Goal: Information Seeking & Learning: Learn about a topic

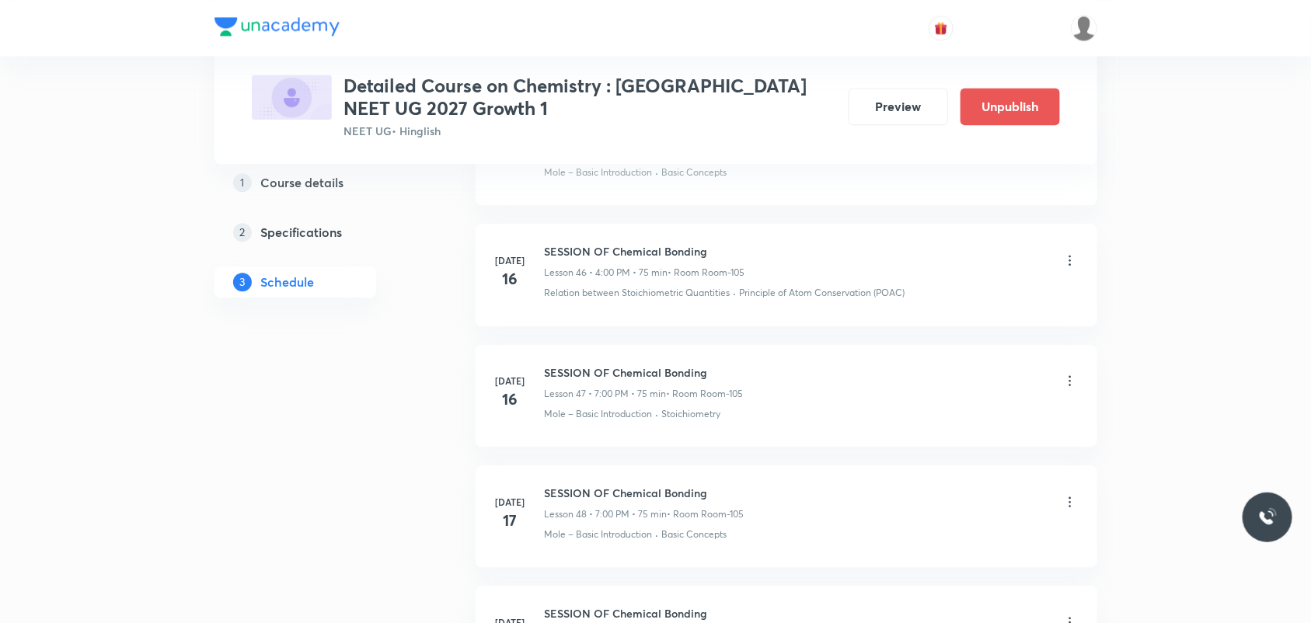
scroll to position [9747, 0]
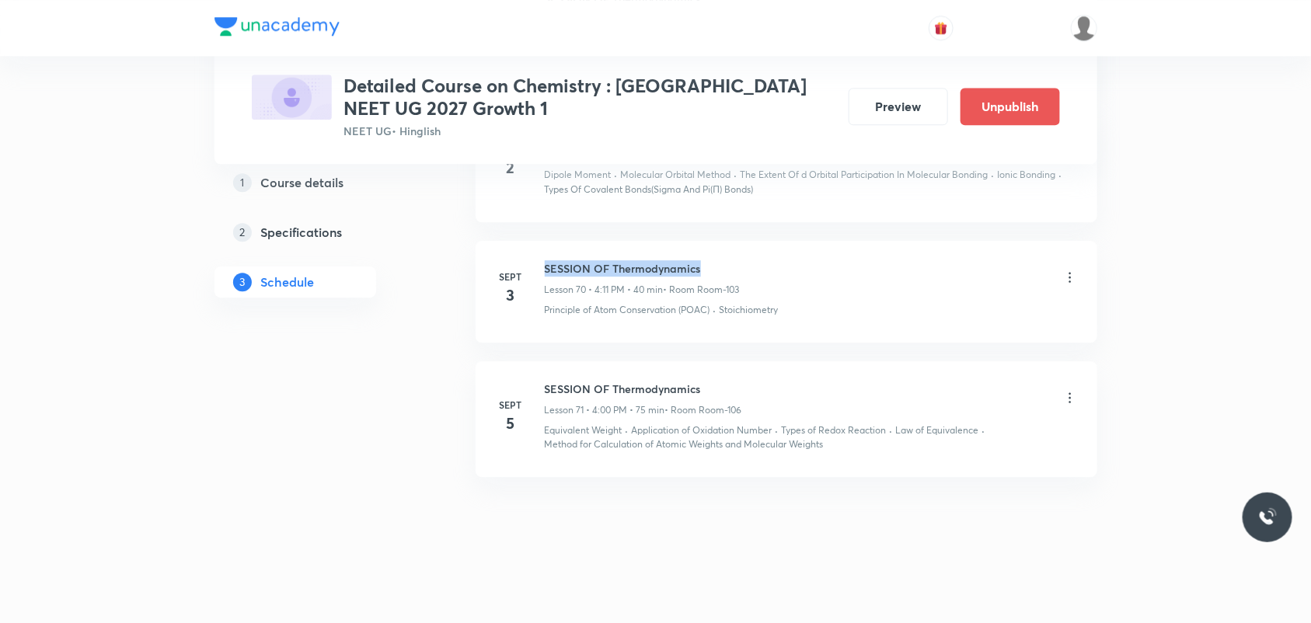
drag, startPoint x: 544, startPoint y: 264, endPoint x: 739, endPoint y: 266, distance: 195.0
click at [739, 266] on h6 "SESSION OF Thermodynamics" at bounding box center [642, 268] width 195 height 16
copy h6 "SESSION OF Thermodynamics"
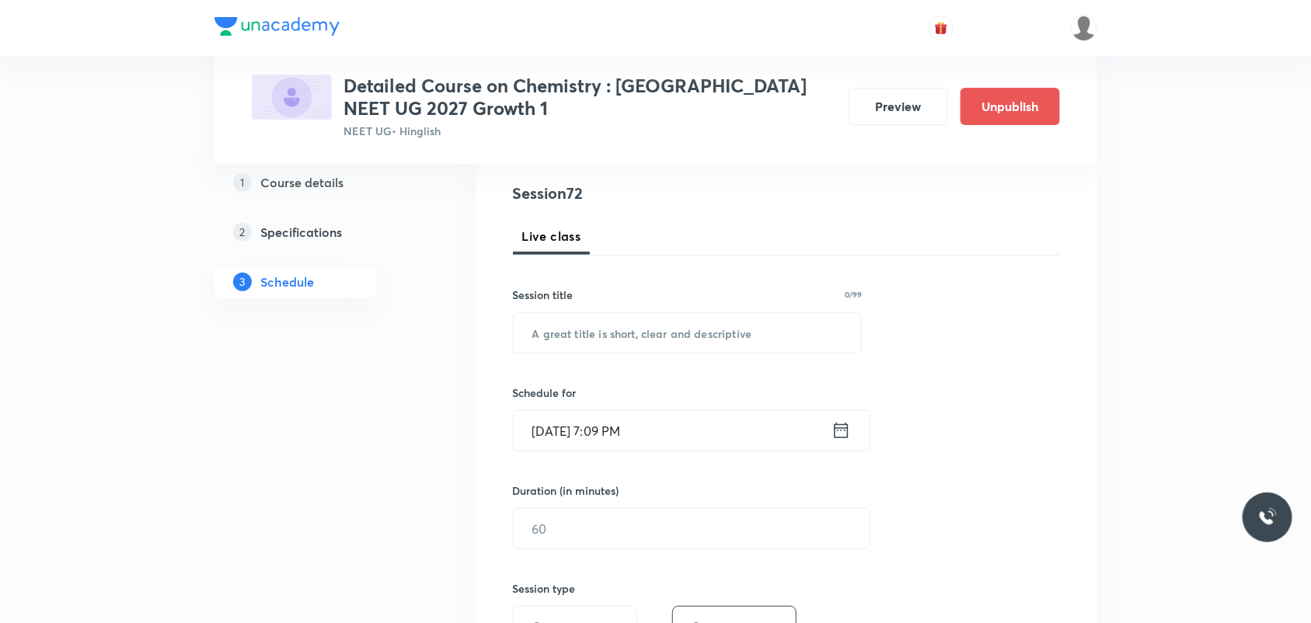
scroll to position [0, 0]
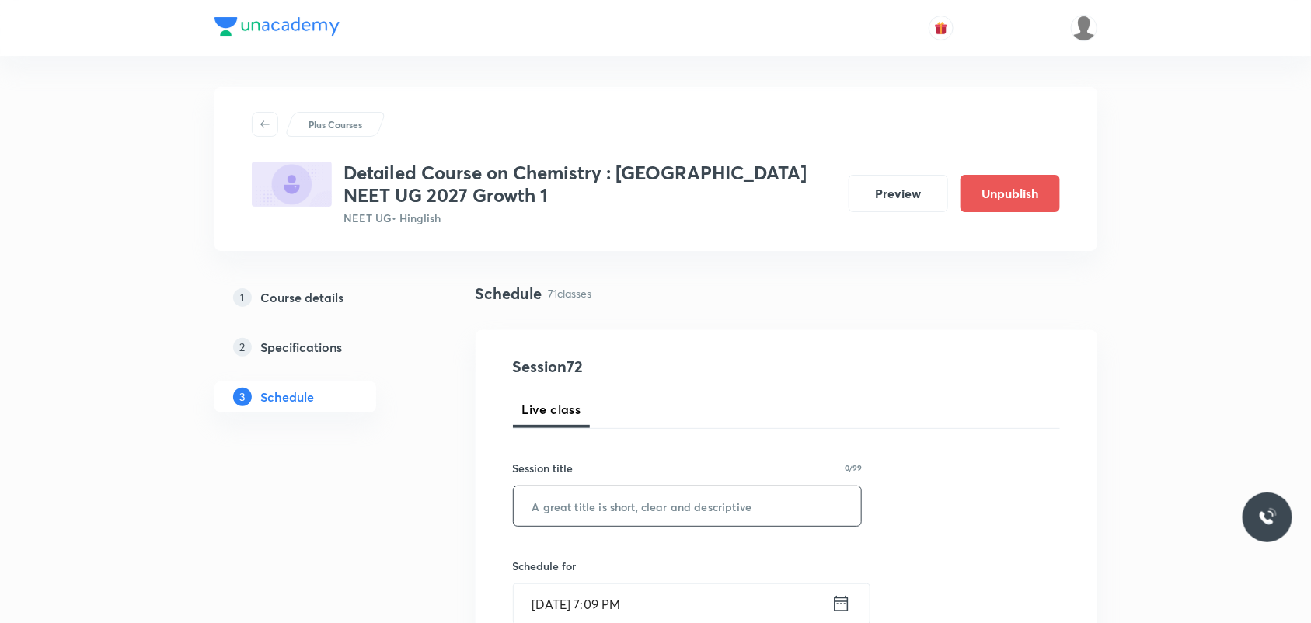
click at [740, 511] on input "text" at bounding box center [688, 506] width 348 height 40
paste input "SESSION OF Thermodynamics"
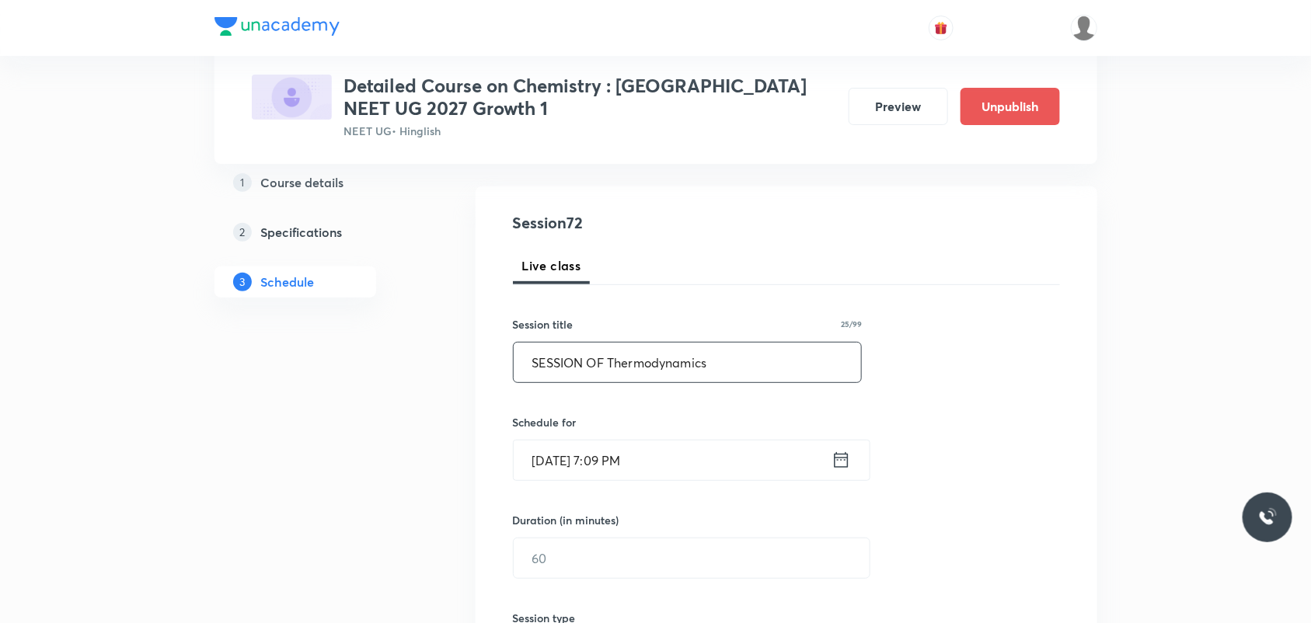
scroll to position [291, 0]
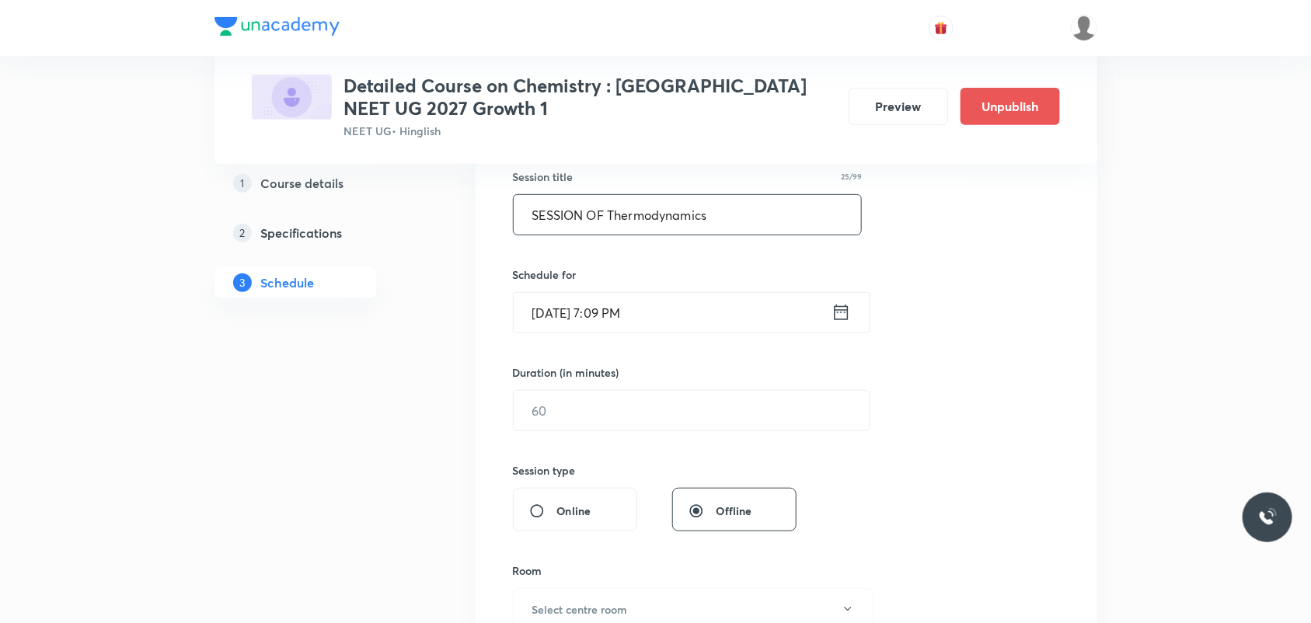
type input "SESSION OF Thermodynamics"
click at [843, 315] on icon at bounding box center [840, 312] width 19 height 22
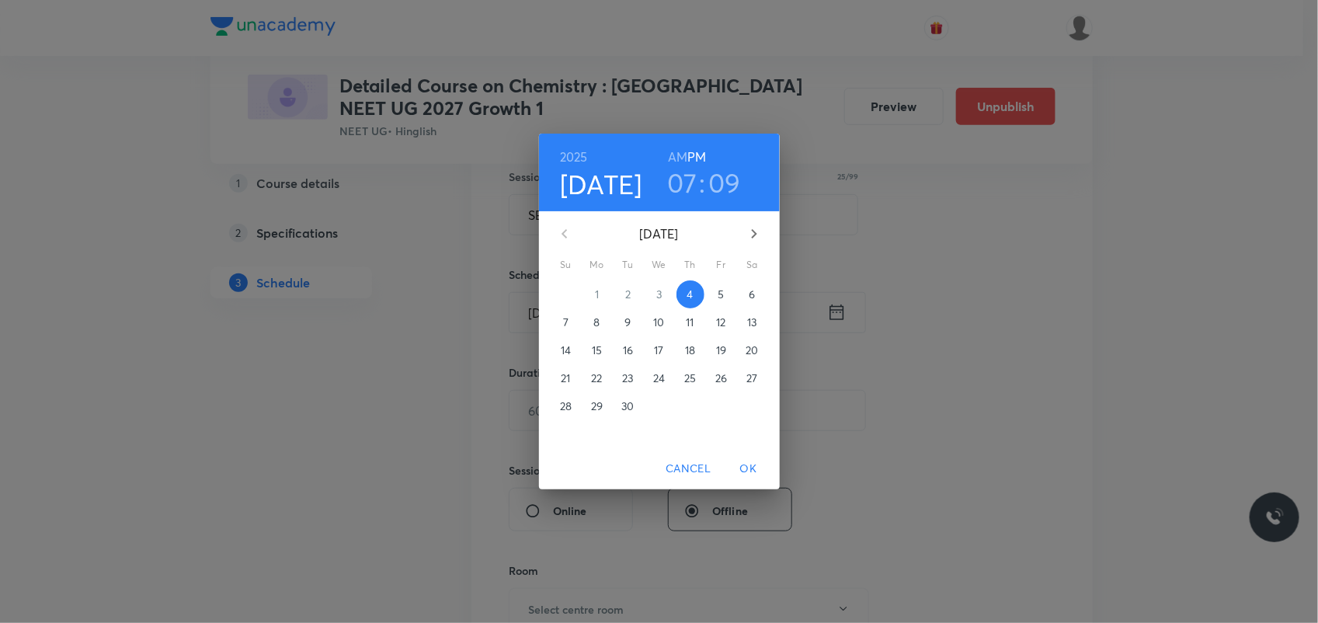
click at [721, 186] on h3 "09" at bounding box center [725, 182] width 33 height 33
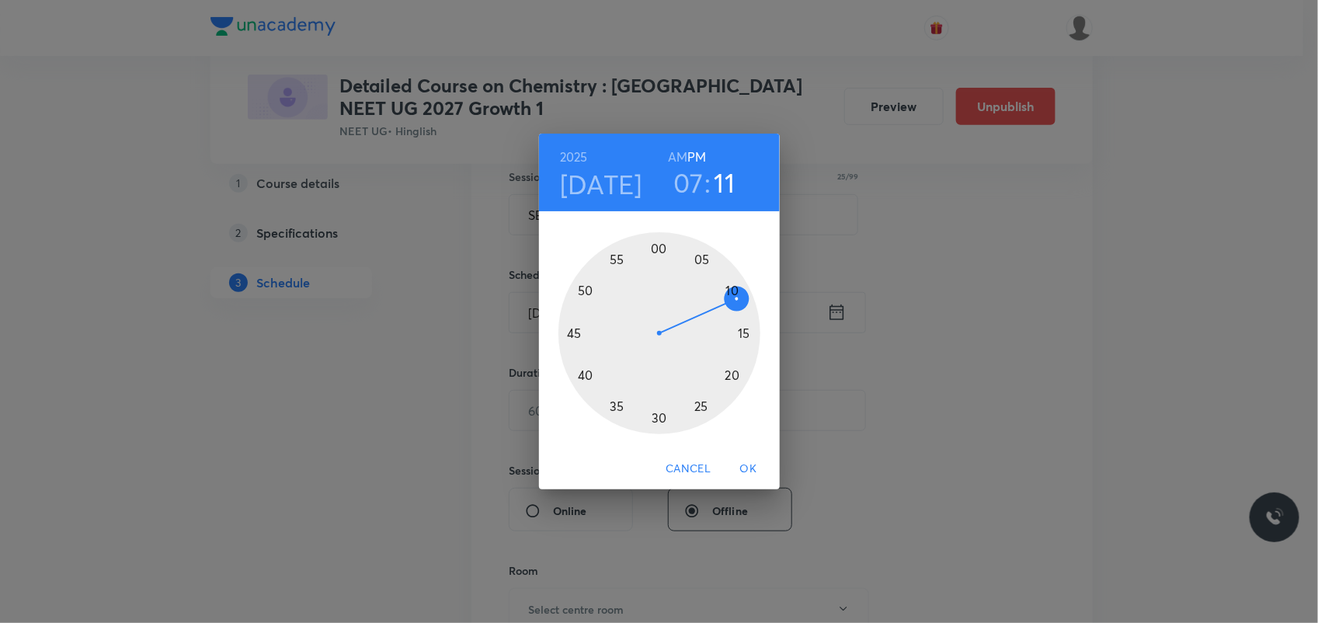
drag, startPoint x: 728, startPoint y: 278, endPoint x: 734, endPoint y: 298, distance: 20.4
click at [734, 298] on div at bounding box center [660, 333] width 202 height 202
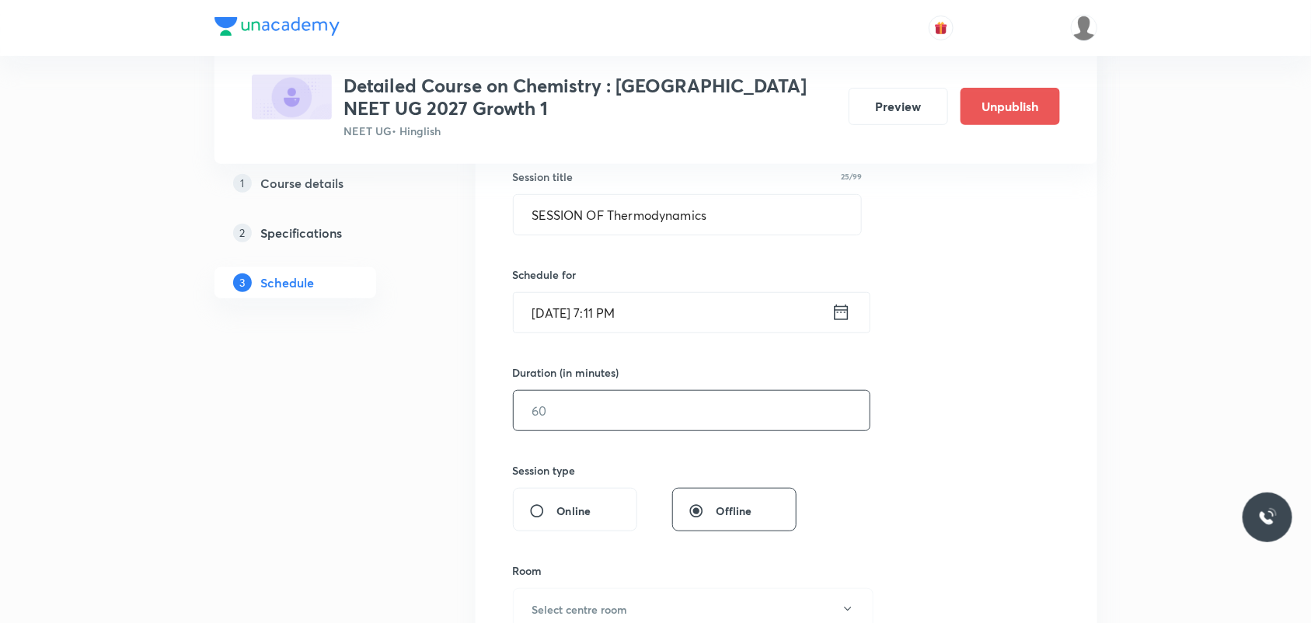
click at [689, 406] on input "text" at bounding box center [692, 411] width 356 height 40
click at [654, 409] on input "text" at bounding box center [692, 411] width 356 height 40
type input "6"
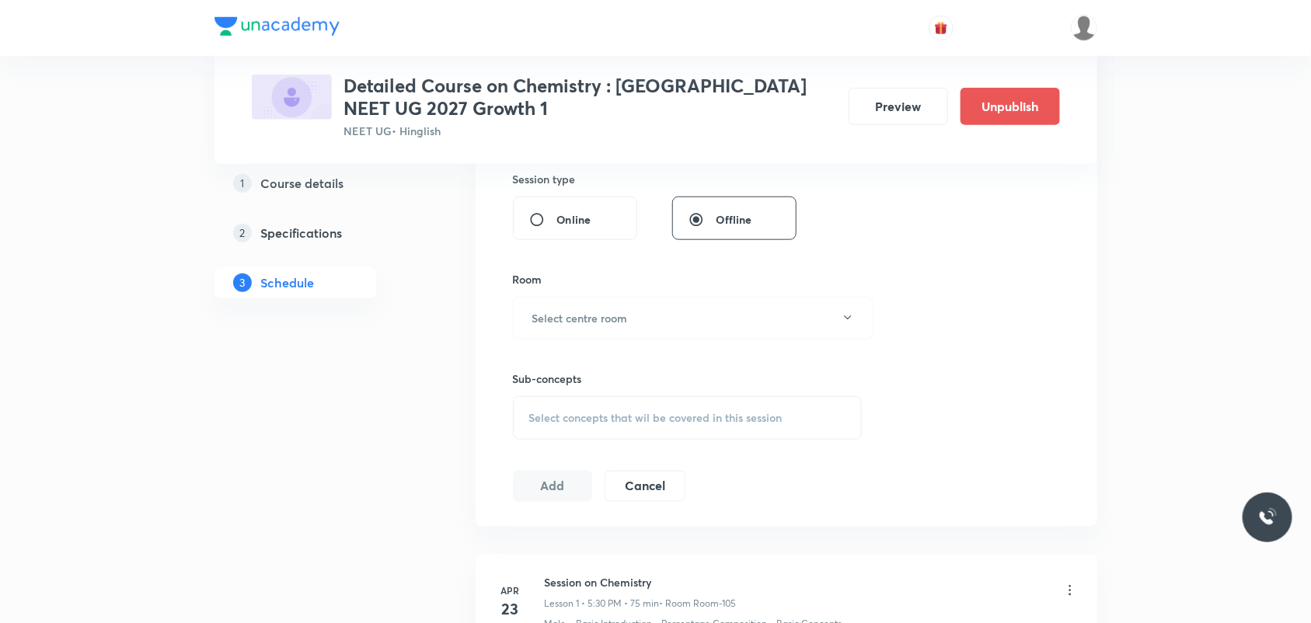
scroll to position [486, 0]
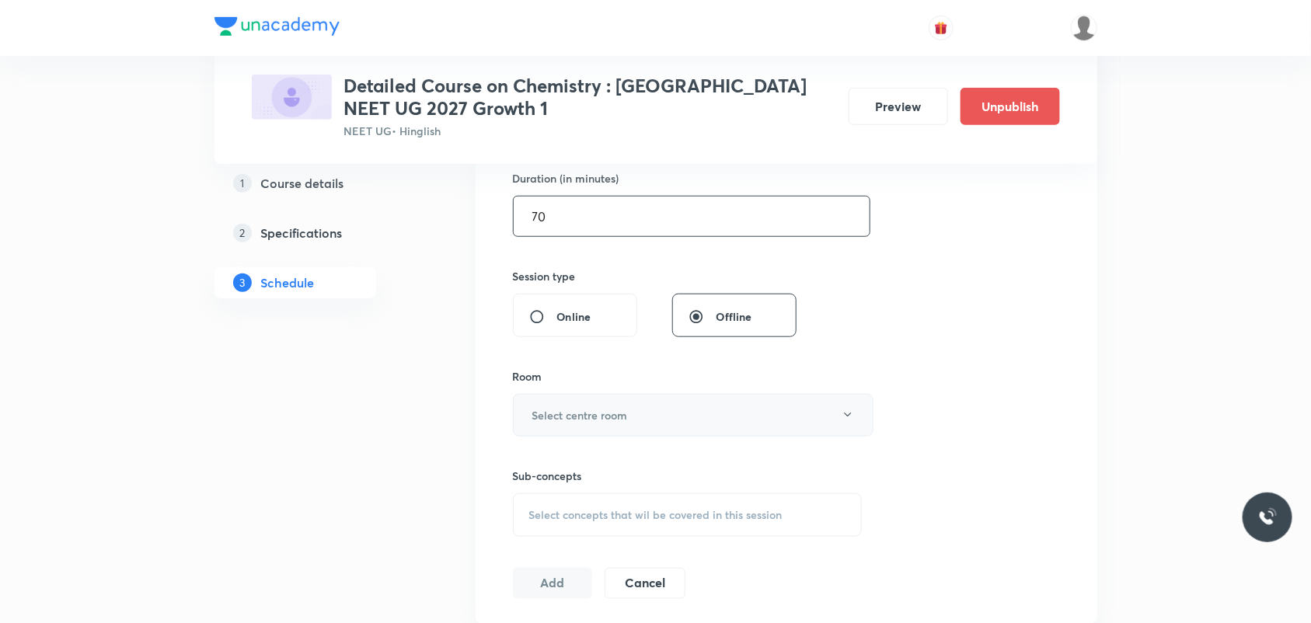
click at [733, 416] on button "Select centre room" at bounding box center [693, 415] width 360 height 43
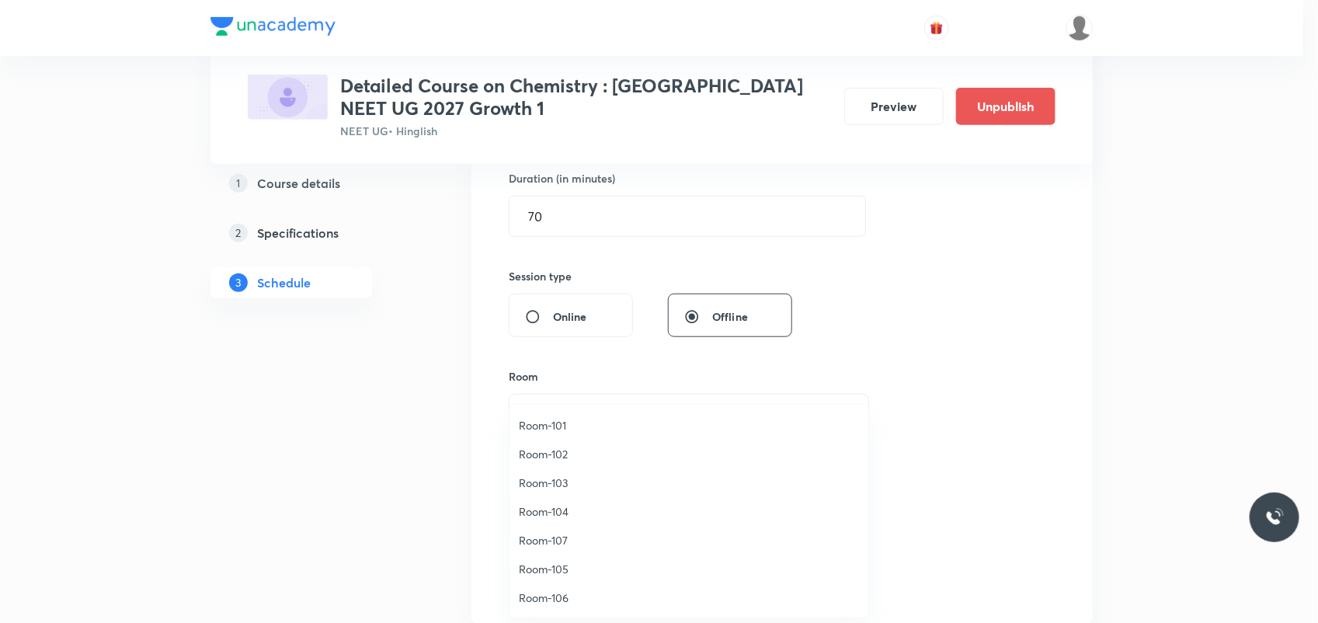
click at [719, 200] on div at bounding box center [659, 311] width 1318 height 623
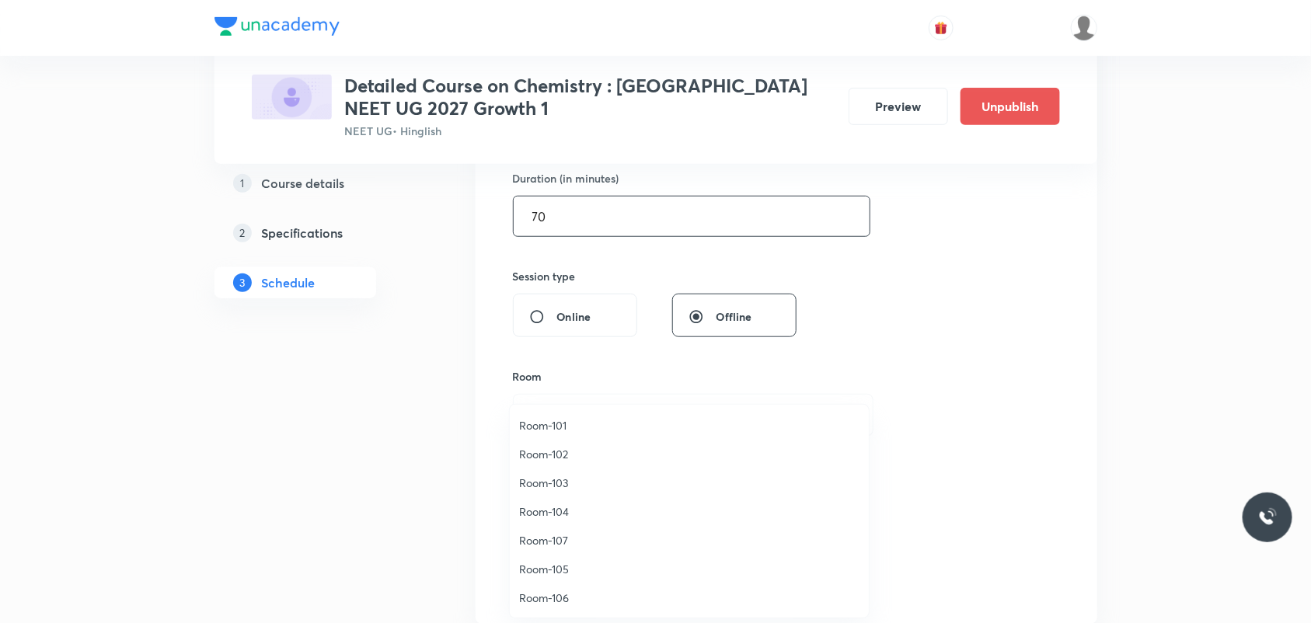
click at [735, 216] on input "70" at bounding box center [692, 217] width 356 height 40
type input "7"
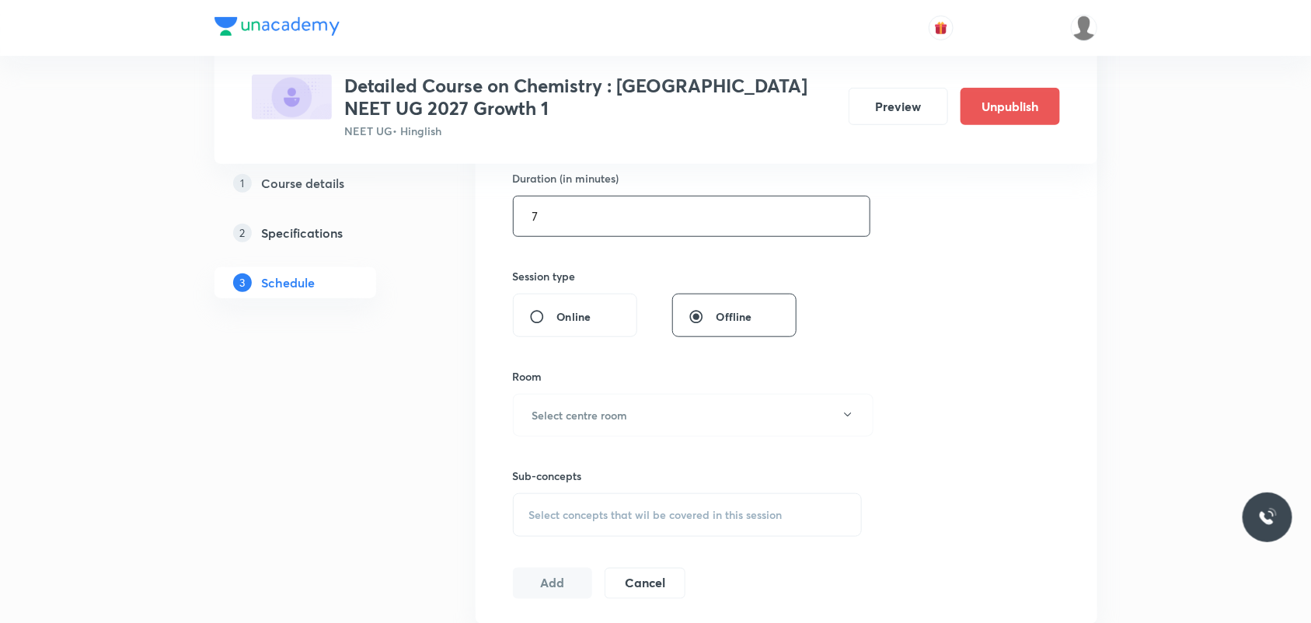
type input "0"
type input "65"
click at [711, 416] on button "Select centre room" at bounding box center [693, 415] width 360 height 43
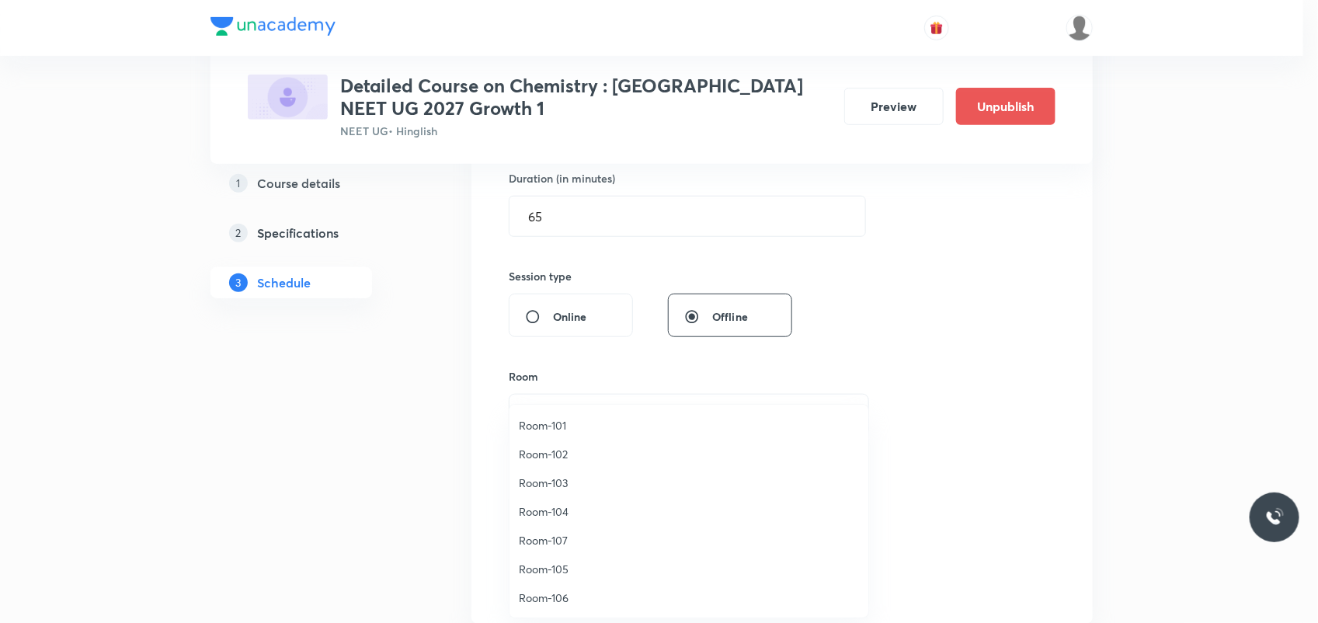
click at [614, 591] on span "Room-106" at bounding box center [689, 598] width 340 height 16
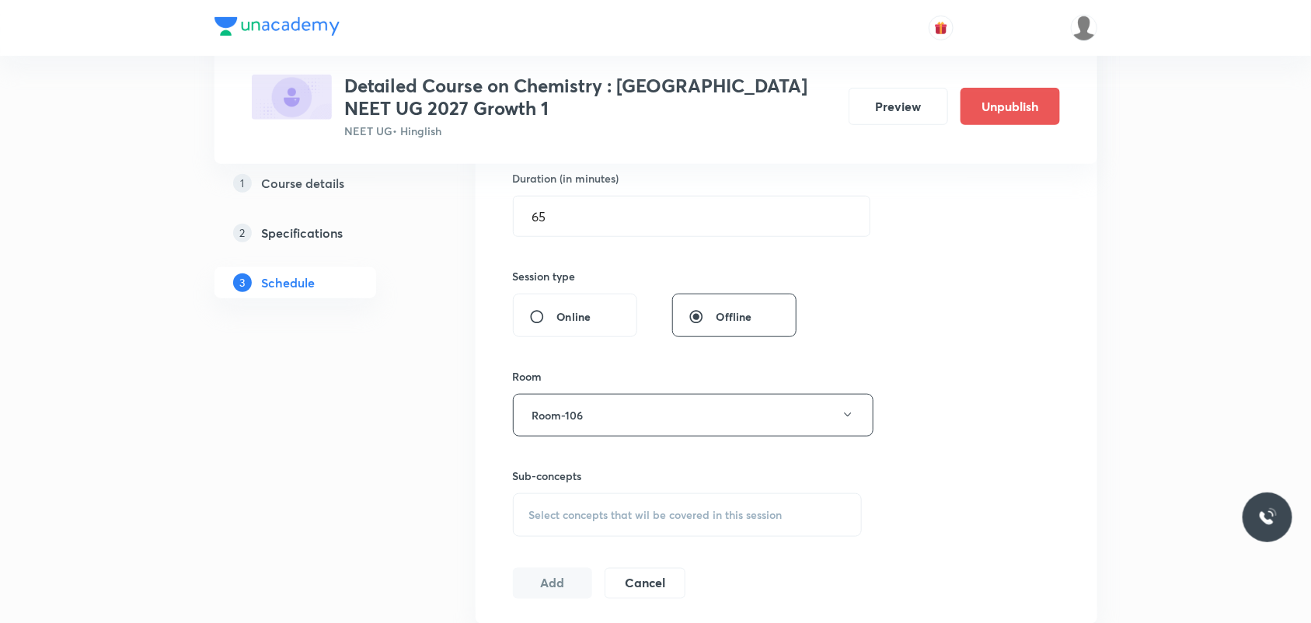
click at [635, 506] on div "Select concepts that wil be covered in this session" at bounding box center [688, 515] width 350 height 44
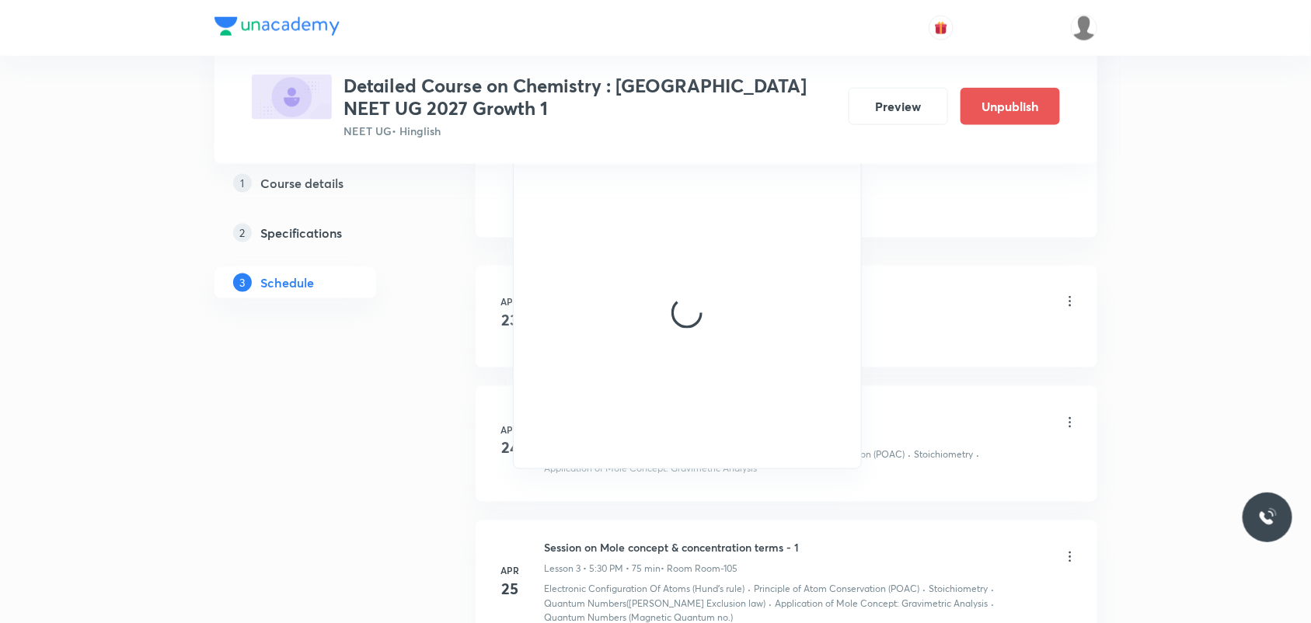
scroll to position [874, 0]
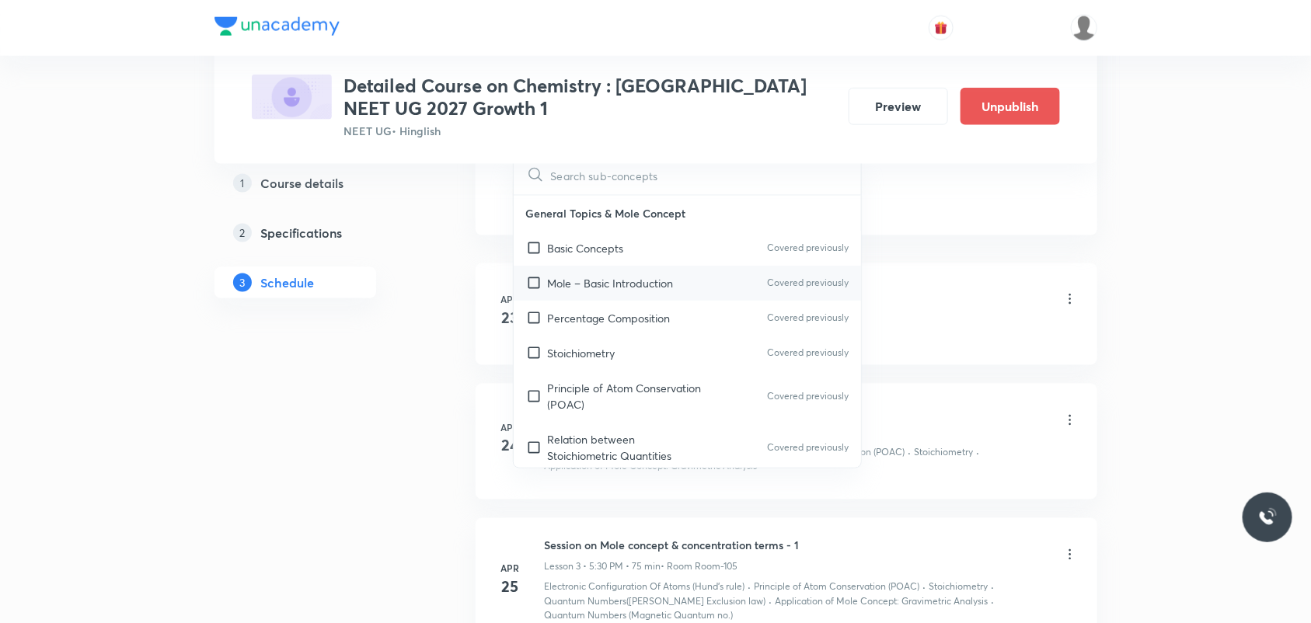
click at [635, 286] on p "Mole – Basic Introduction" at bounding box center [611, 283] width 126 height 16
checkbox input "true"
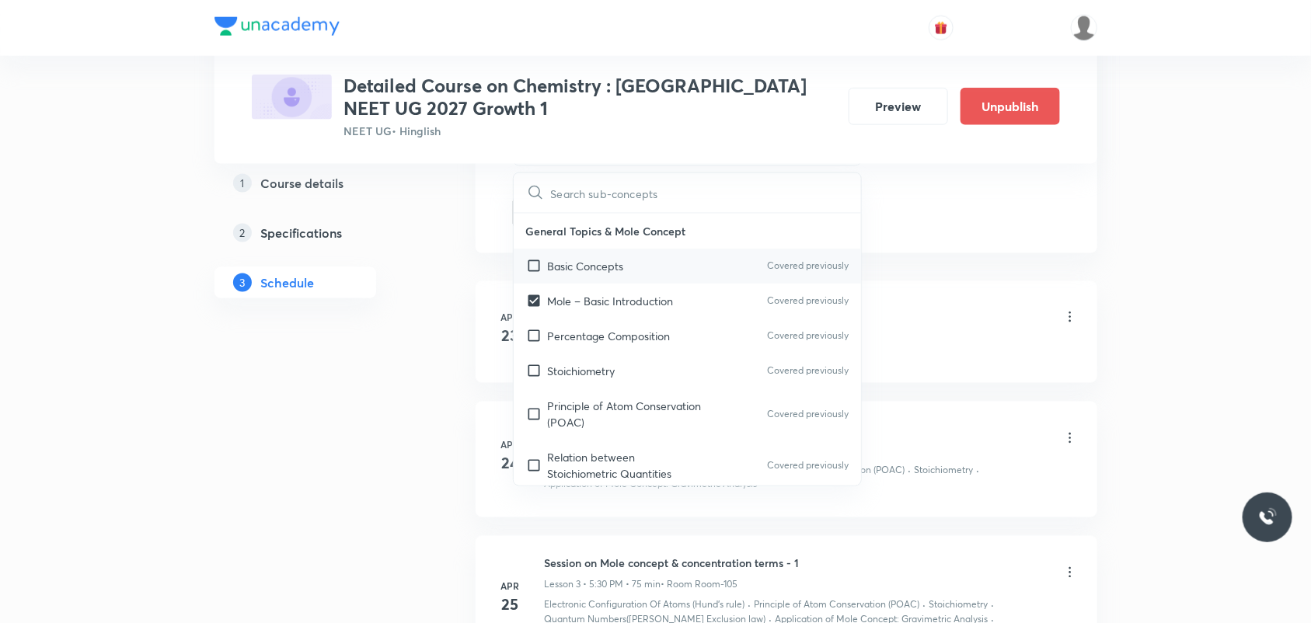
click at [612, 257] on div "Basic Concepts Covered previously" at bounding box center [688, 266] width 348 height 35
checkbox input "true"
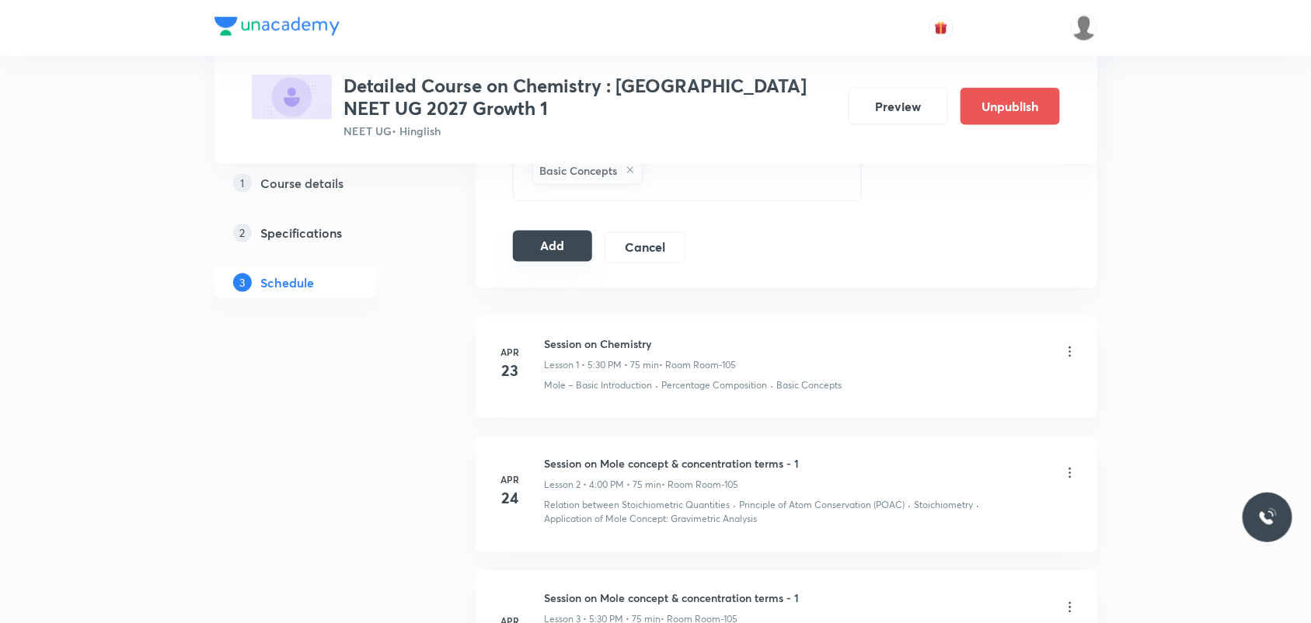
click at [564, 249] on button "Add" at bounding box center [553, 246] width 80 height 31
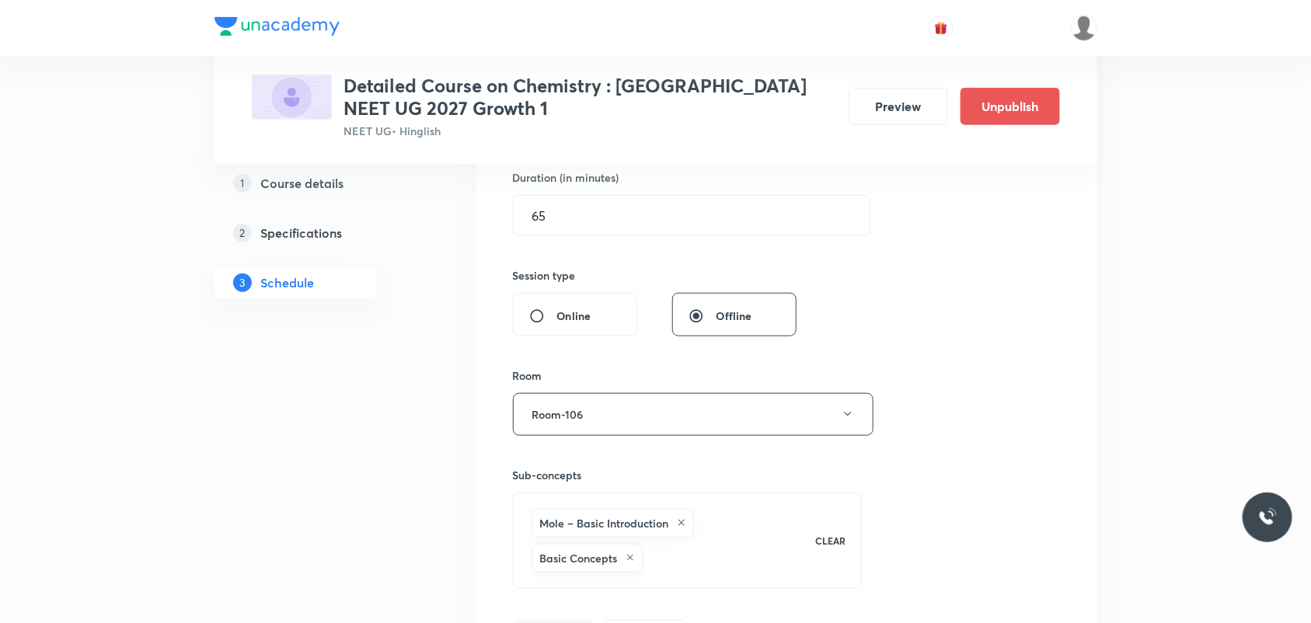
scroll to position [486, 0]
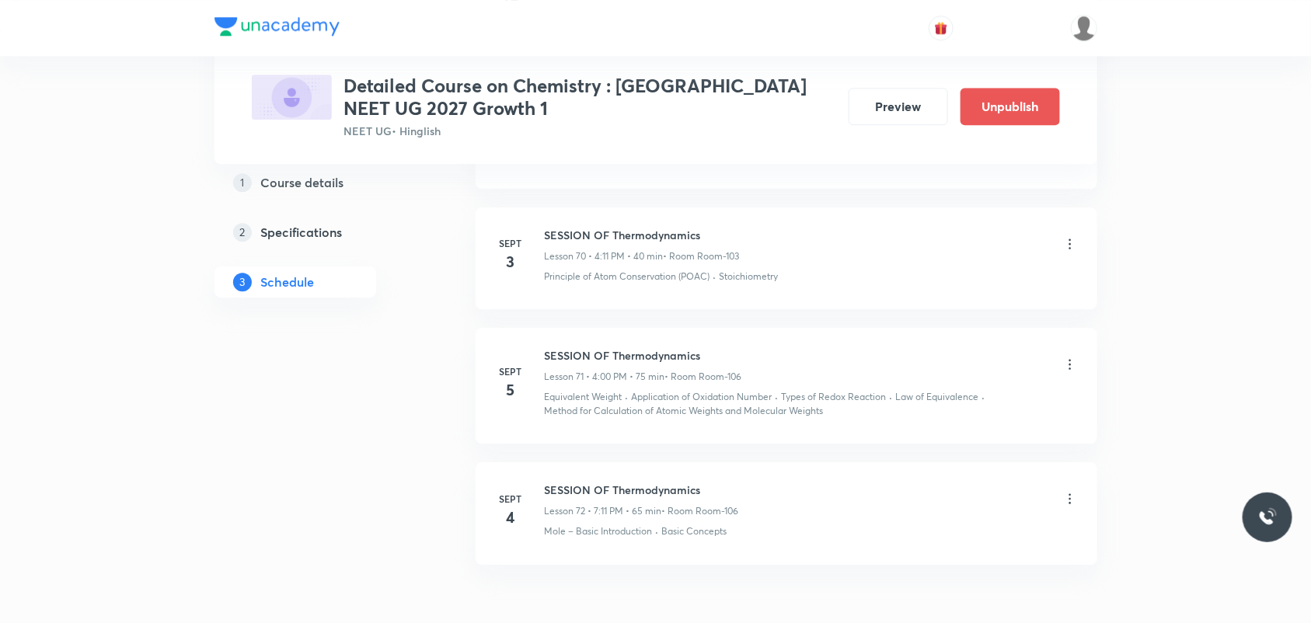
scroll to position [9868, 0]
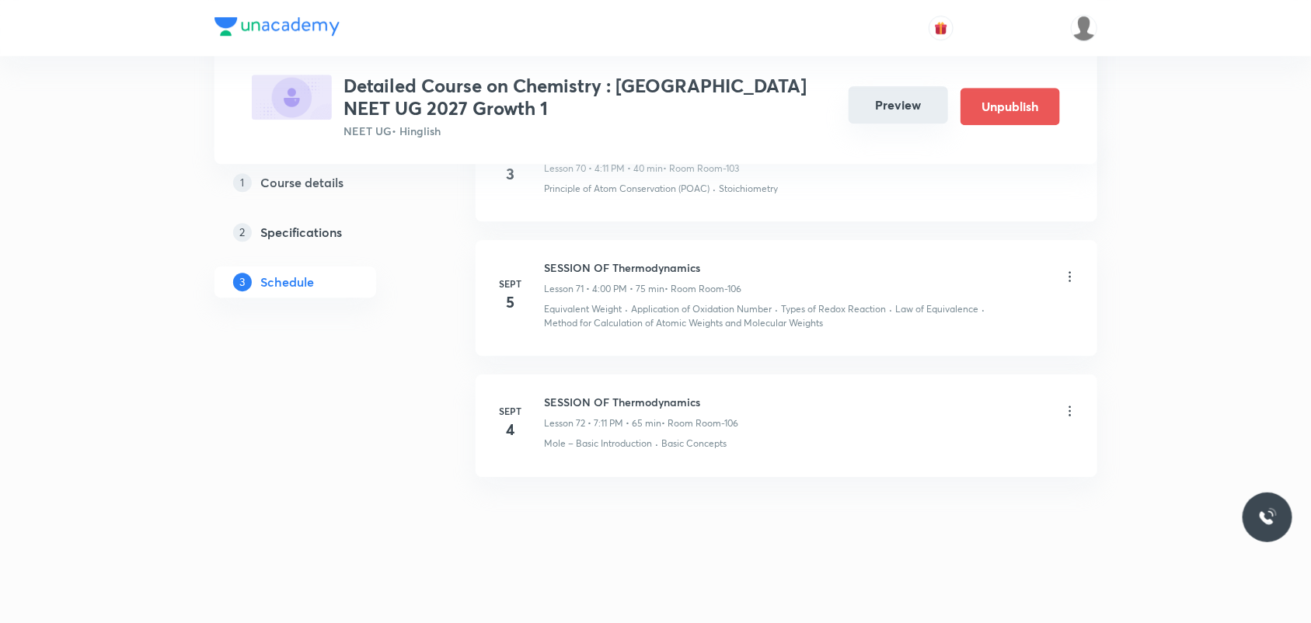
click at [915, 110] on button "Preview" at bounding box center [897, 104] width 99 height 37
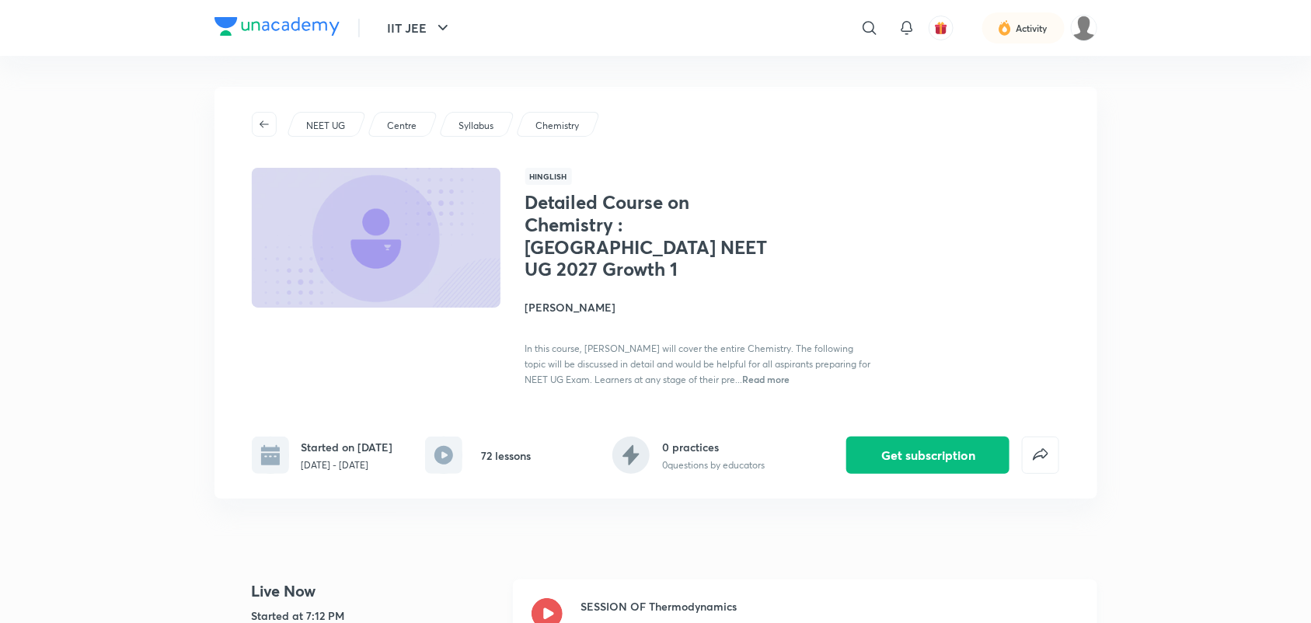
click at [538, 603] on icon at bounding box center [546, 613] width 31 height 31
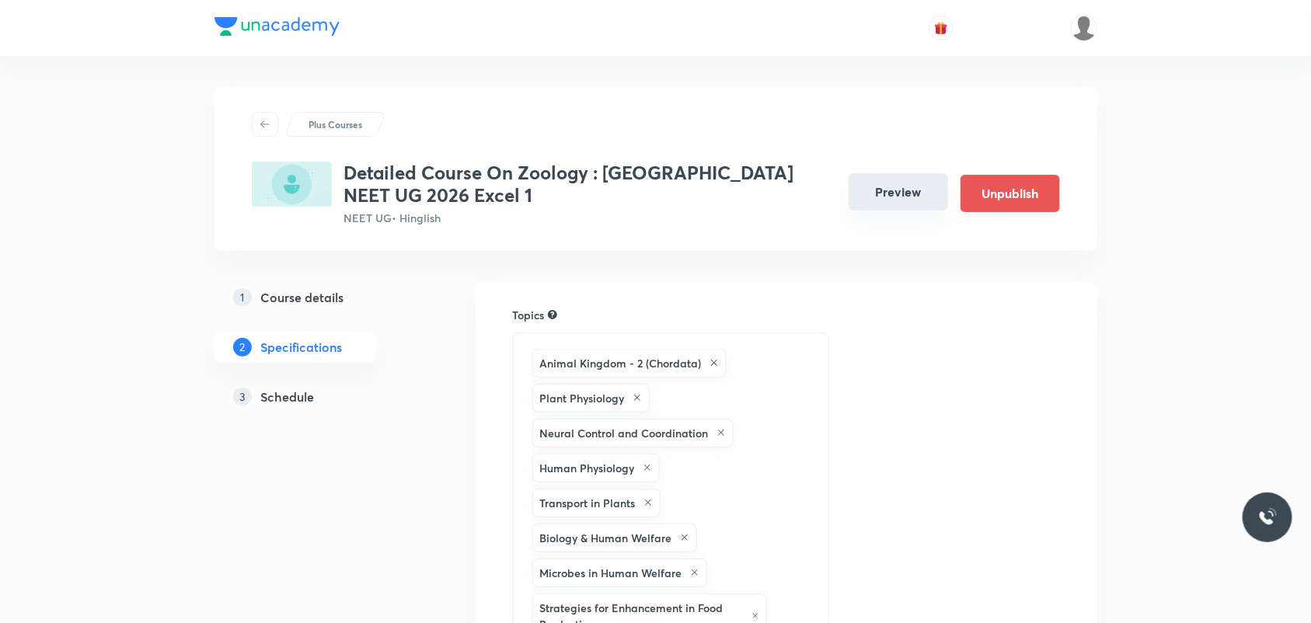
click at [898, 204] on button "Preview" at bounding box center [897, 191] width 99 height 37
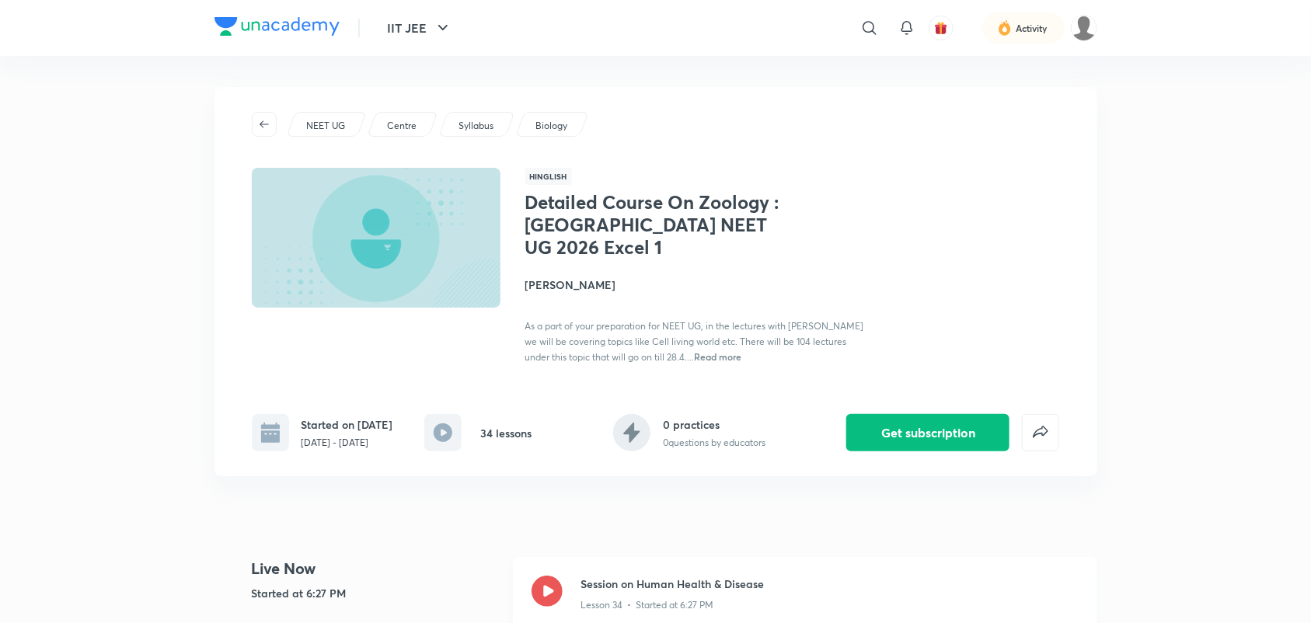
click at [548, 596] on icon at bounding box center [546, 591] width 31 height 31
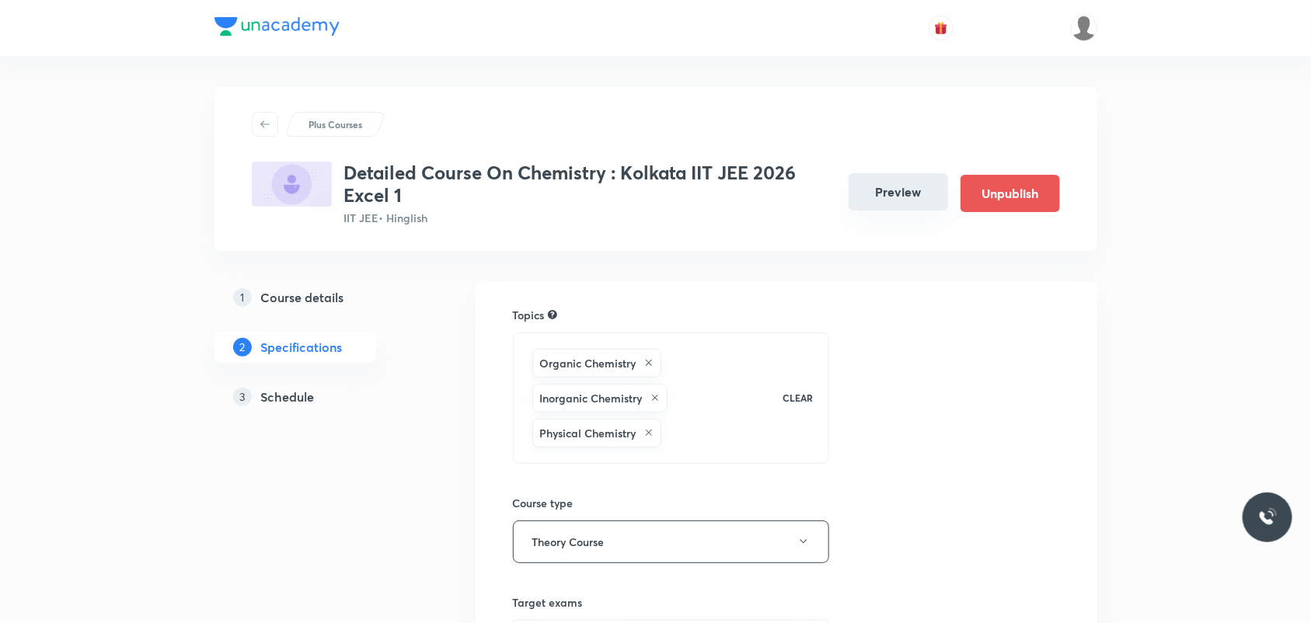
click at [900, 203] on button "Preview" at bounding box center [897, 191] width 99 height 37
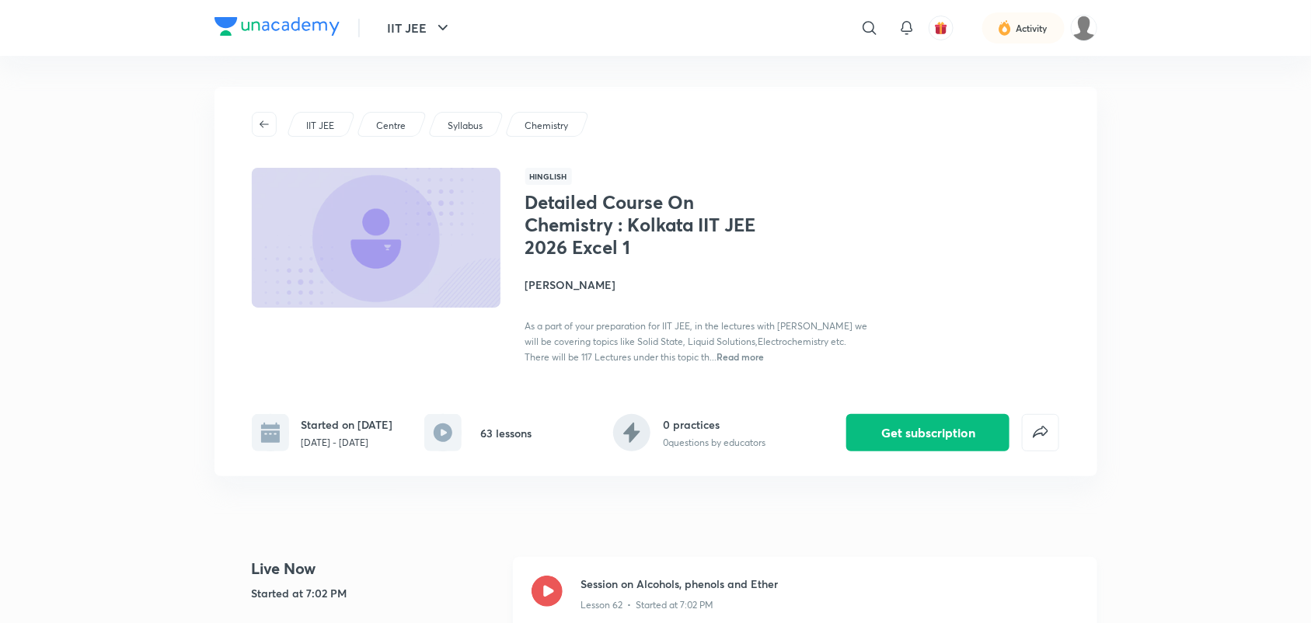
click at [548, 607] on icon at bounding box center [546, 591] width 31 height 31
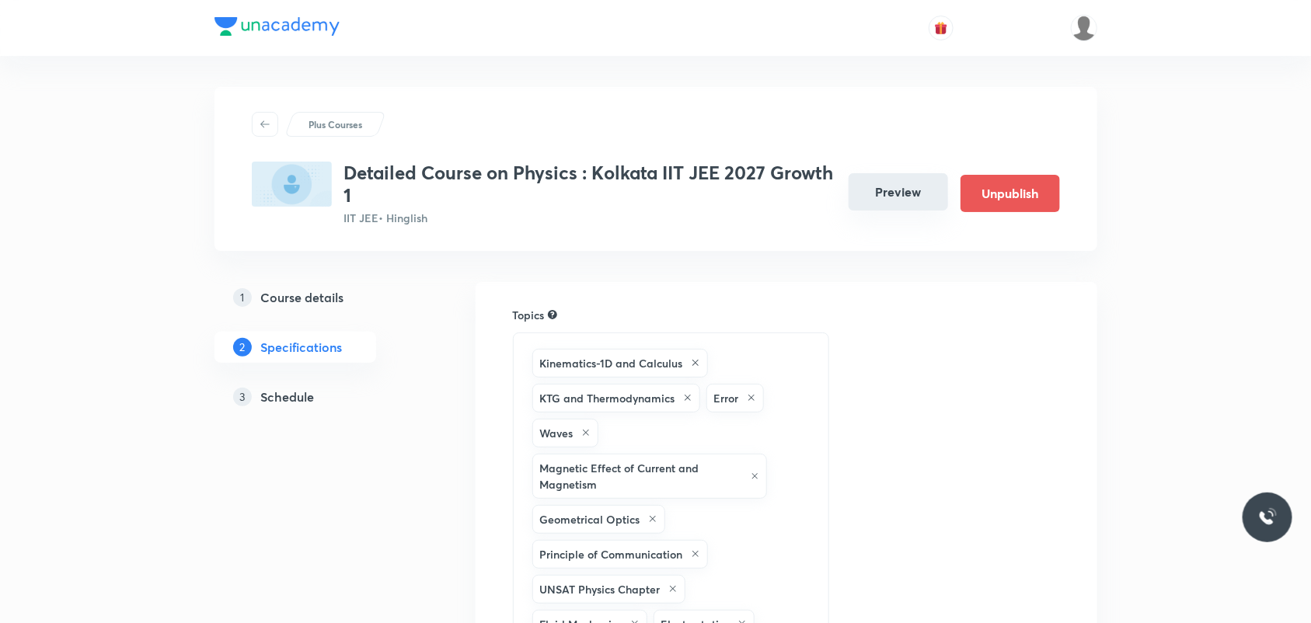
click at [932, 207] on button "Preview" at bounding box center [897, 191] width 99 height 37
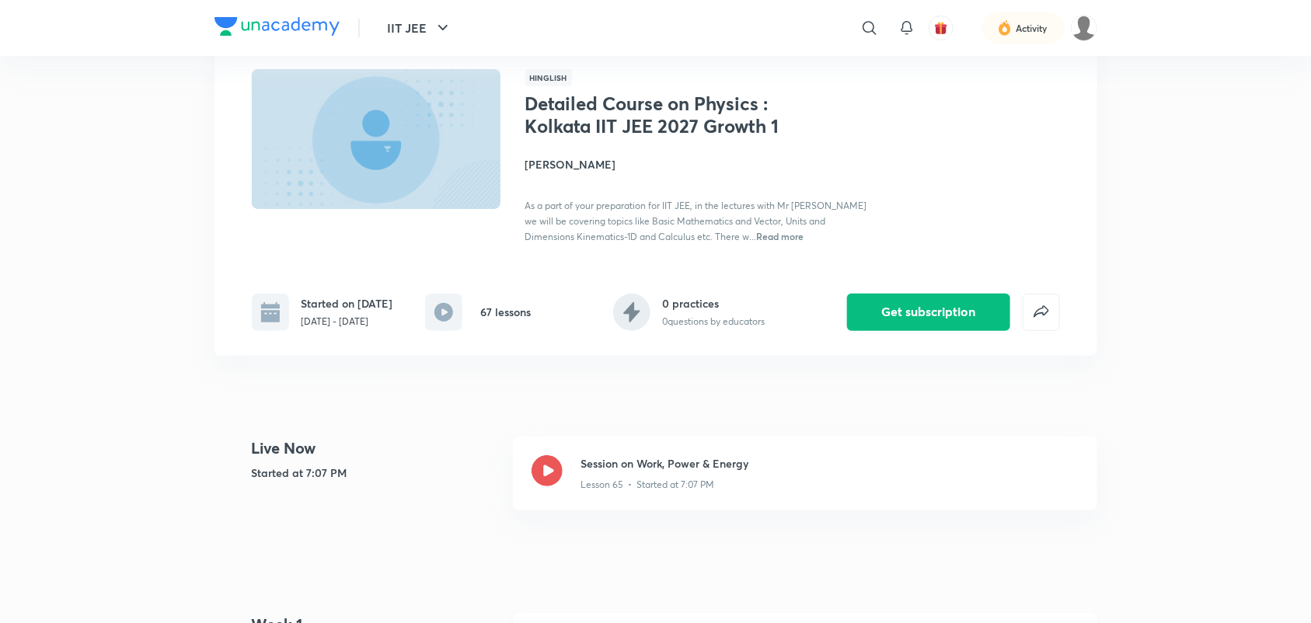
scroll to position [194, 0]
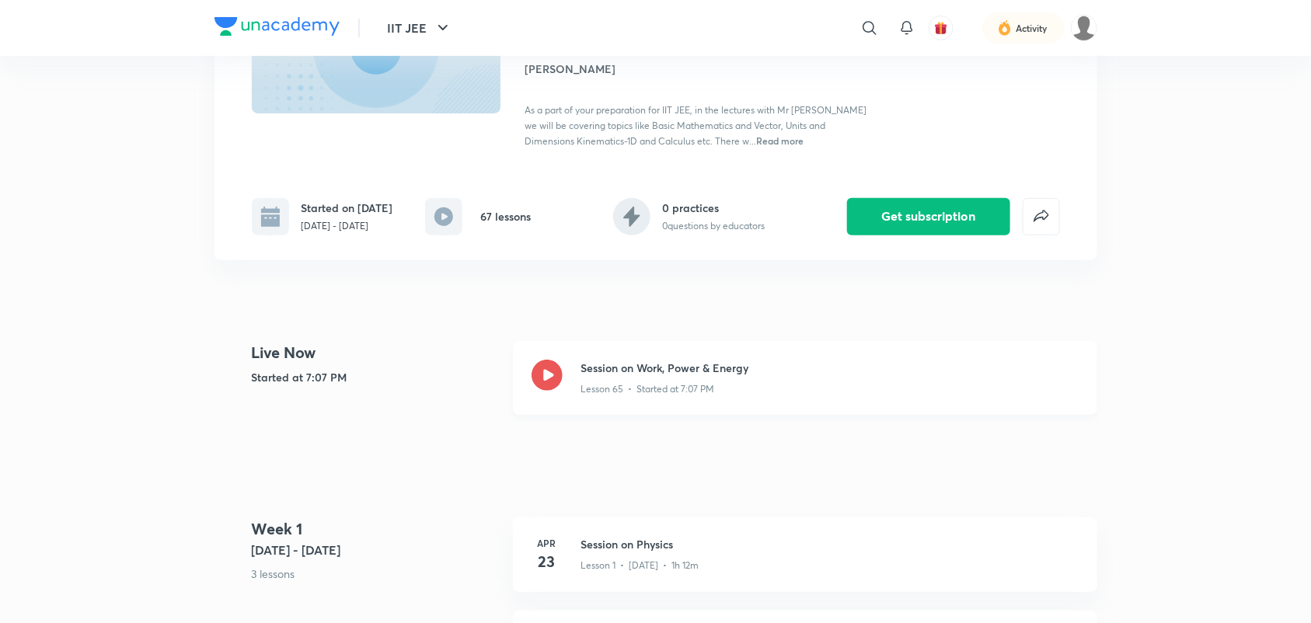
click at [556, 391] on icon at bounding box center [546, 375] width 31 height 31
